Goal: Information Seeking & Learning: Learn about a topic

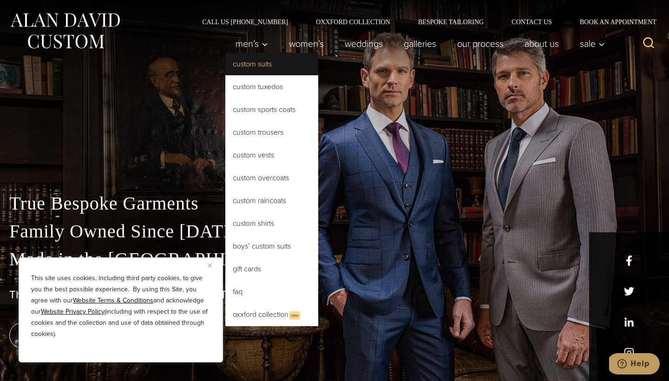
click at [253, 72] on link "Custom Suits" at bounding box center [271, 64] width 93 height 22
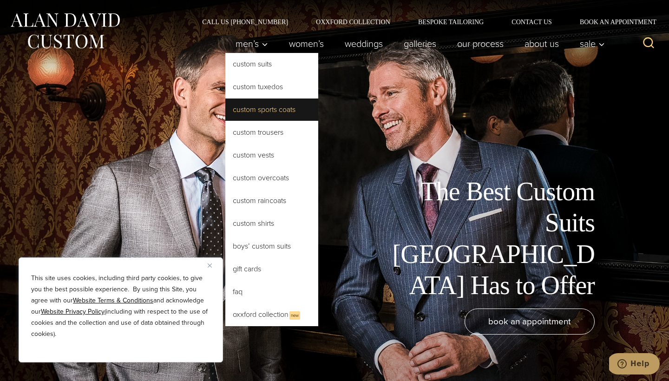
click at [248, 111] on link "Custom Sports Coats" at bounding box center [271, 109] width 93 height 22
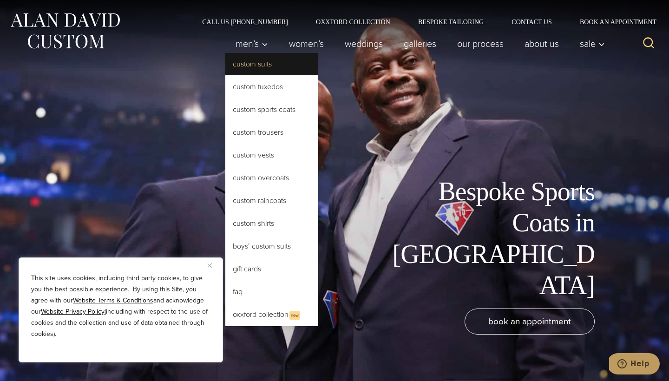
click at [242, 67] on link "Custom Suits" at bounding box center [271, 64] width 93 height 22
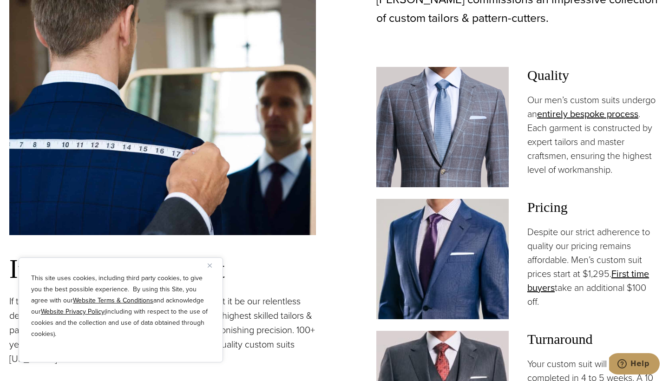
scroll to position [720, 0]
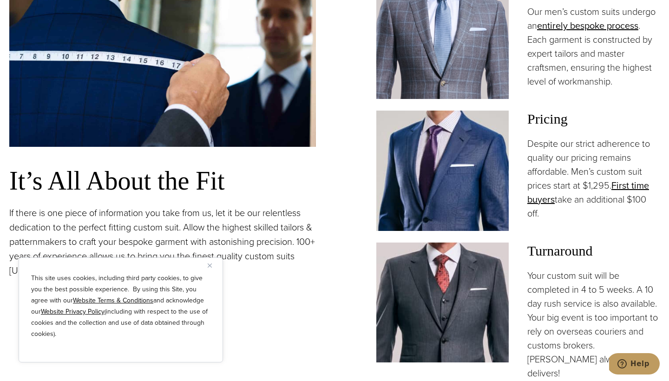
drag, startPoint x: 537, startPoint y: 171, endPoint x: 604, endPoint y: 215, distance: 80.5
click at [604, 215] on p "Despite our strict adherence to quality our pricing remains affordable. Men’s c…" at bounding box center [593, 179] width 132 height 84
drag, startPoint x: 555, startPoint y: 175, endPoint x: 602, endPoint y: 215, distance: 61.3
click at [602, 215] on p "Despite our strict adherence to quality our pricing remains affordable. Men’s c…" at bounding box center [593, 179] width 132 height 84
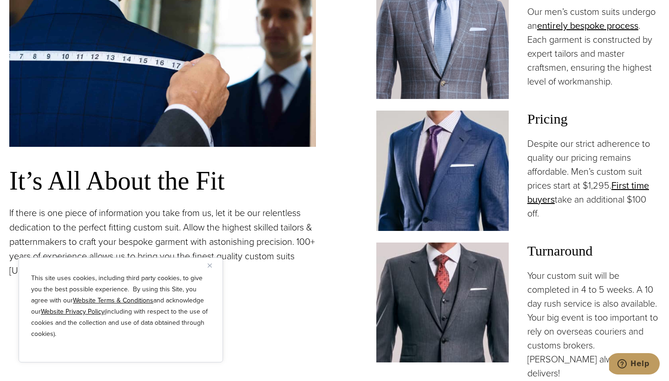
click at [602, 215] on p "Despite our strict adherence to quality our pricing remains affordable. Men’s c…" at bounding box center [593, 179] width 132 height 84
drag, startPoint x: 569, startPoint y: 200, endPoint x: 599, endPoint y: 215, distance: 32.6
click at [599, 215] on p "Despite our strict adherence to quality our pricing remains affordable. Men’s c…" at bounding box center [593, 179] width 132 height 84
click at [484, 163] on img at bounding box center [442, 171] width 132 height 120
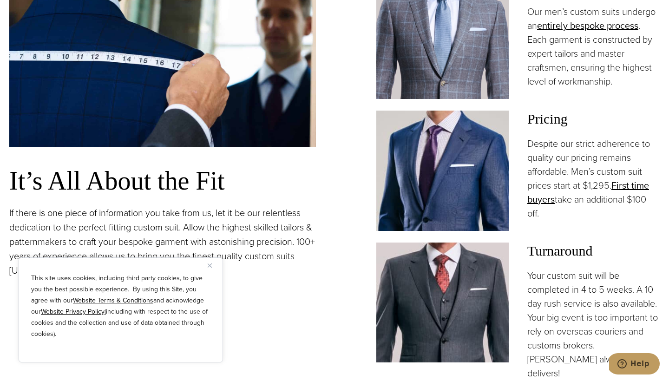
click at [542, 113] on h3 "Pricing" at bounding box center [593, 119] width 132 height 17
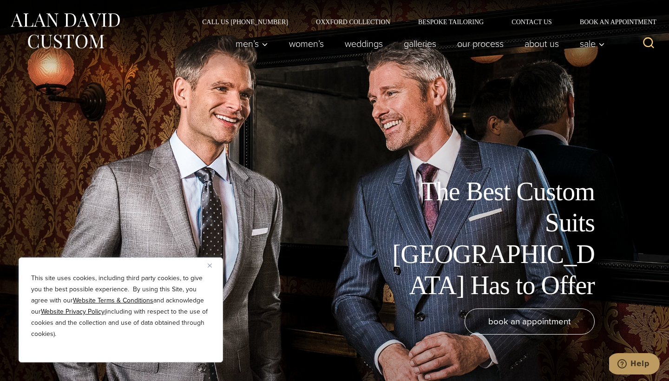
scroll to position [0, 0]
click at [413, 39] on link "Galleries" at bounding box center [419, 43] width 53 height 19
